Goal: Communication & Community: Ask a question

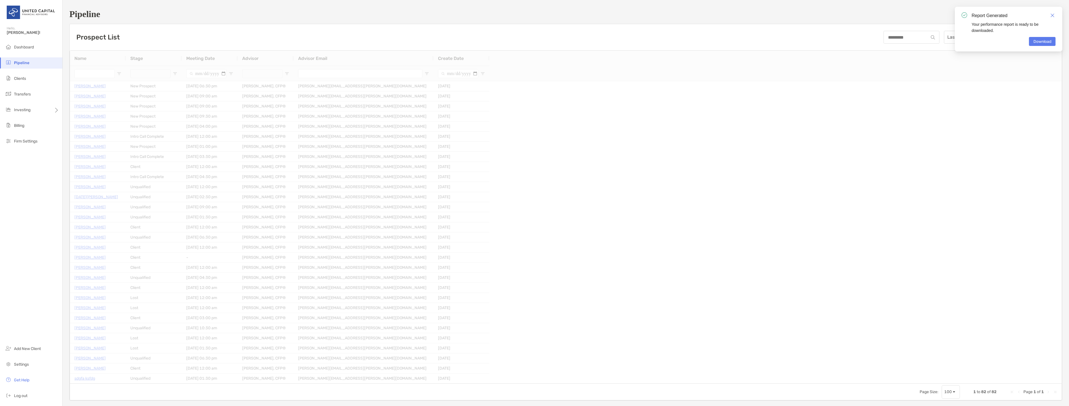
type input "**********"
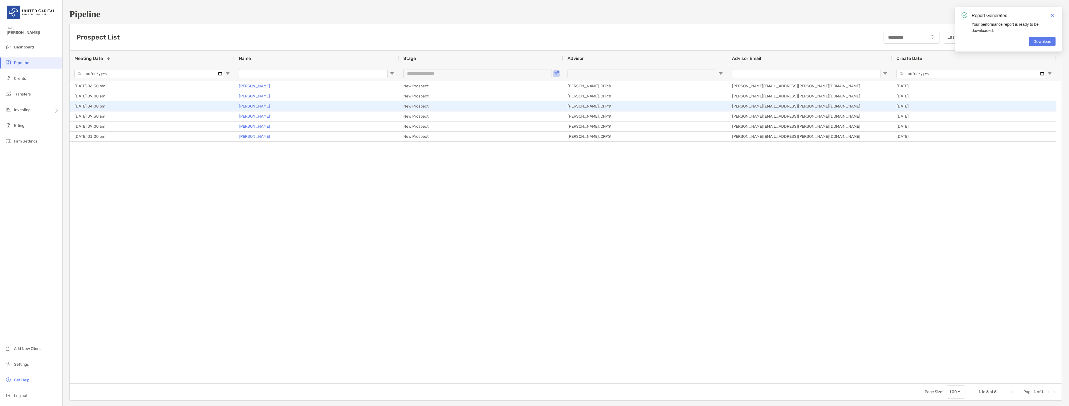
click at [254, 105] on p "[PERSON_NAME]" at bounding box center [254, 106] width 31 height 7
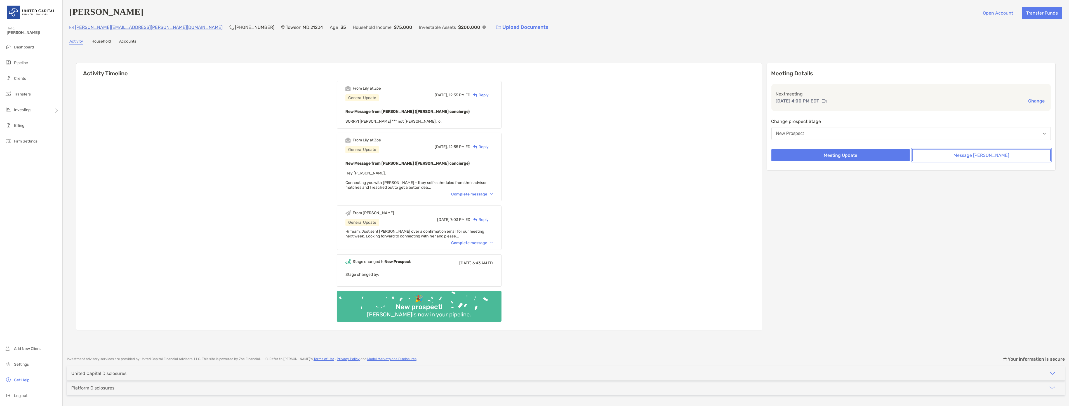
click at [986, 151] on button "Message [PERSON_NAME]" at bounding box center [981, 155] width 139 height 12
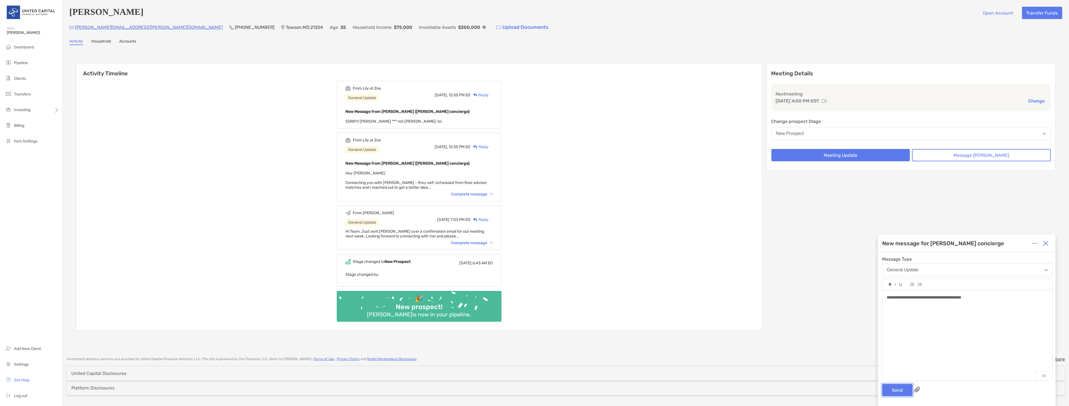
click at [895, 385] on button "Send" at bounding box center [897, 389] width 30 height 12
